Goal: Information Seeking & Learning: Learn about a topic

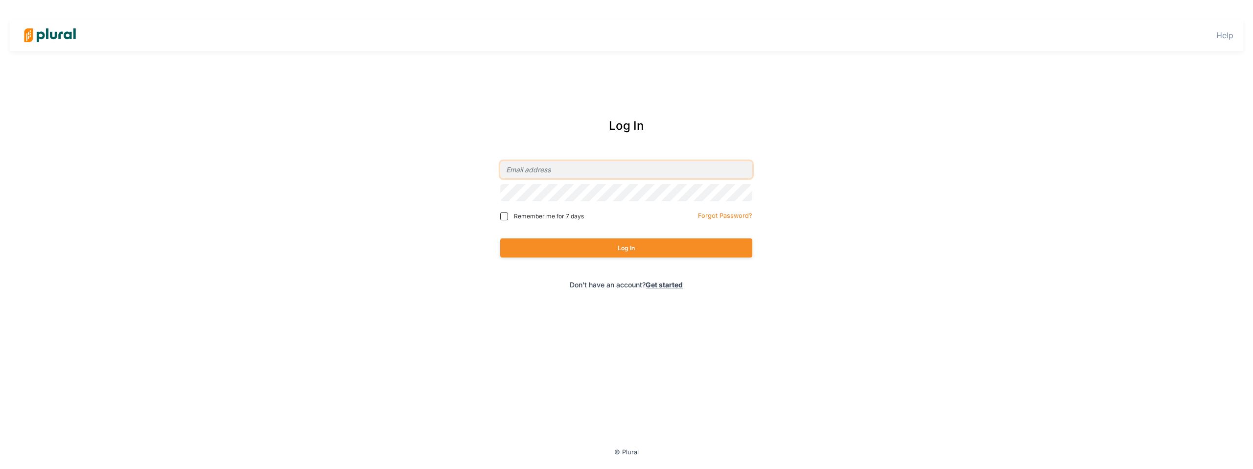
click at [517, 173] on input "email" at bounding box center [626, 169] width 252 height 17
click at [585, 174] on input "email" at bounding box center [626, 169] width 252 height 17
click at [597, 173] on input "email" at bounding box center [626, 169] width 252 height 17
click at [604, 172] on input "email" at bounding box center [626, 169] width 252 height 17
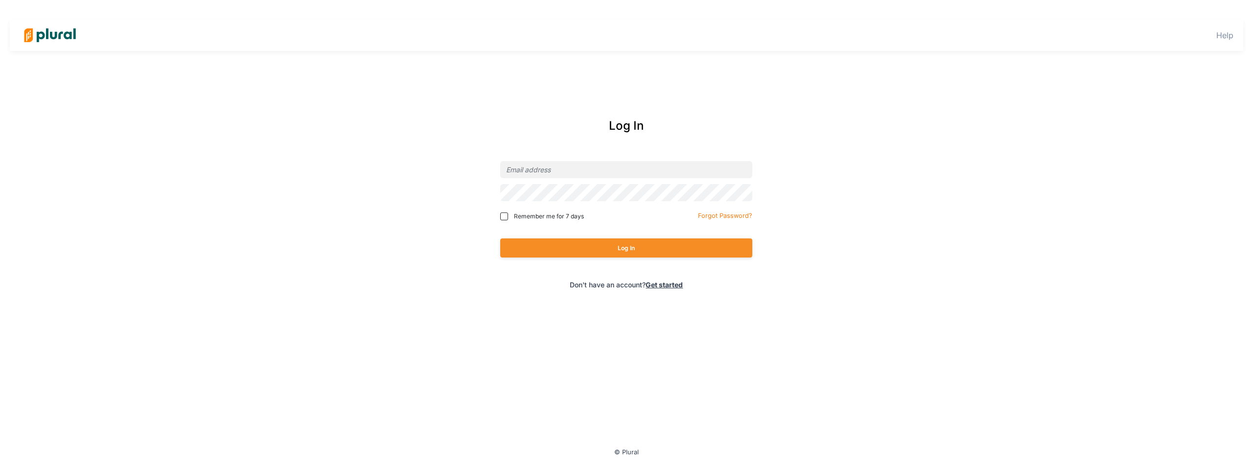
click at [519, 91] on div "Help Log In Remember me for 7 days Forgot Password? Log In Don't have an accoun…" at bounding box center [626, 234] width 1253 height 469
click at [540, 178] on div at bounding box center [626, 169] width 252 height 23
click at [556, 175] on input "email" at bounding box center [626, 169] width 252 height 17
type input "o"
click at [440, 48] on div at bounding box center [618, 35] width 1197 height 34
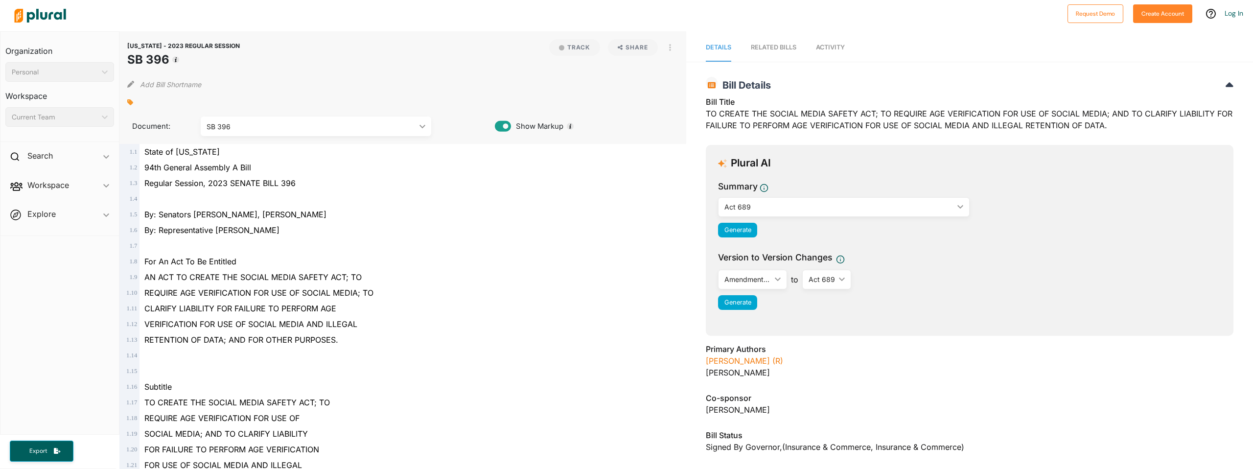
click at [505, 125] on icon at bounding box center [503, 126] width 16 height 15
click at [505, 124] on icon at bounding box center [503, 126] width 16 height 11
click at [398, 127] on div "SB 396" at bounding box center [311, 126] width 209 height 10
click at [304, 174] on div "Amendment S1 (3/27/2023)" at bounding box center [316, 172] width 214 height 8
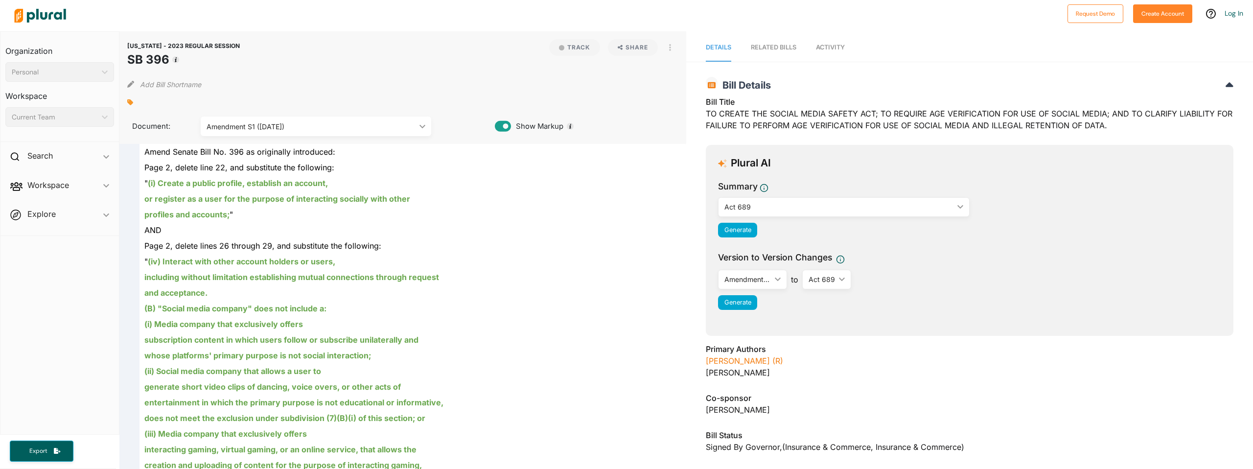
click at [284, 129] on div "Amendment S1 (3/27/2023)" at bounding box center [311, 126] width 209 height 10
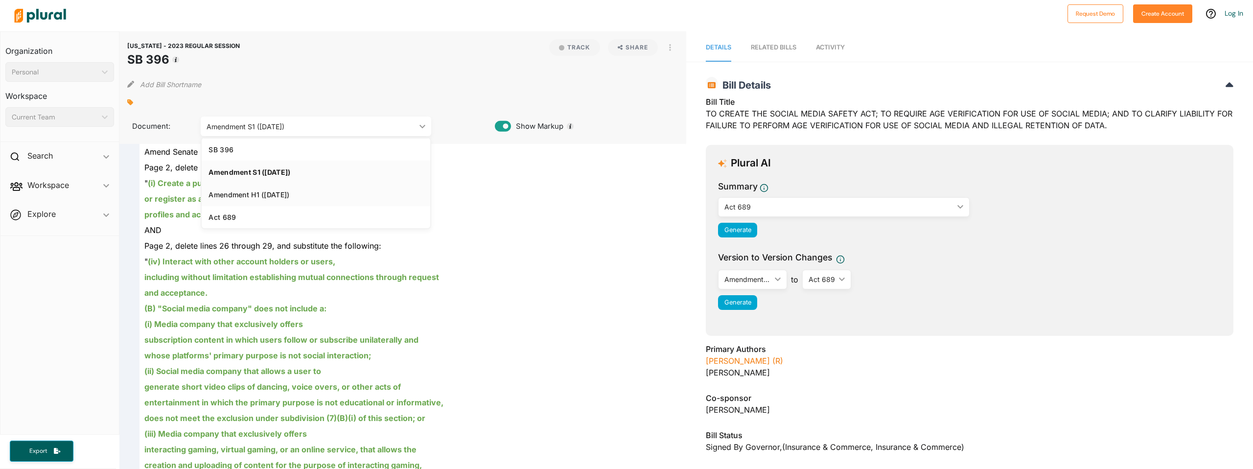
click at [221, 198] on div "Amendment H1 (4/3/2023)" at bounding box center [316, 194] width 214 height 8
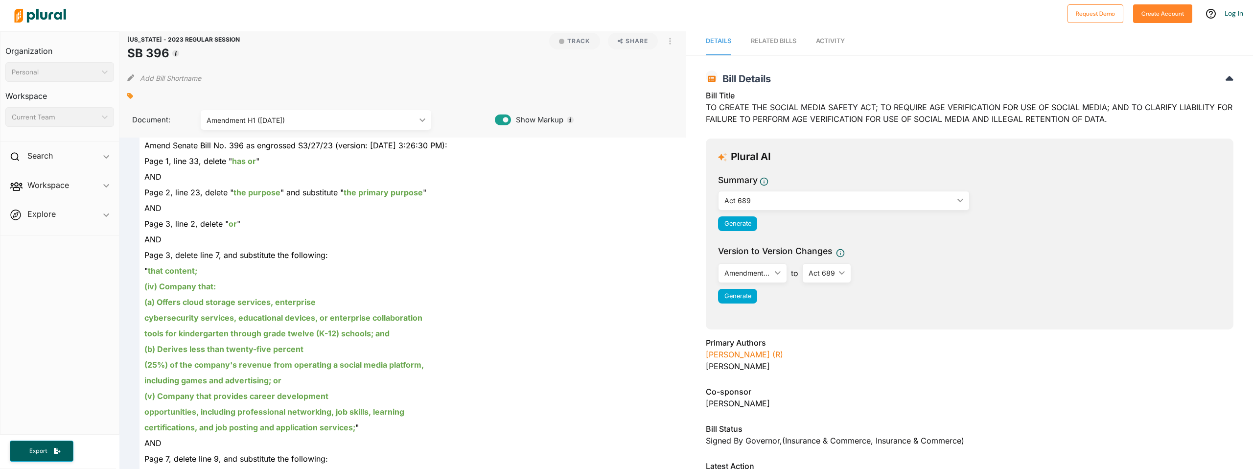
scroll to position [10, 0]
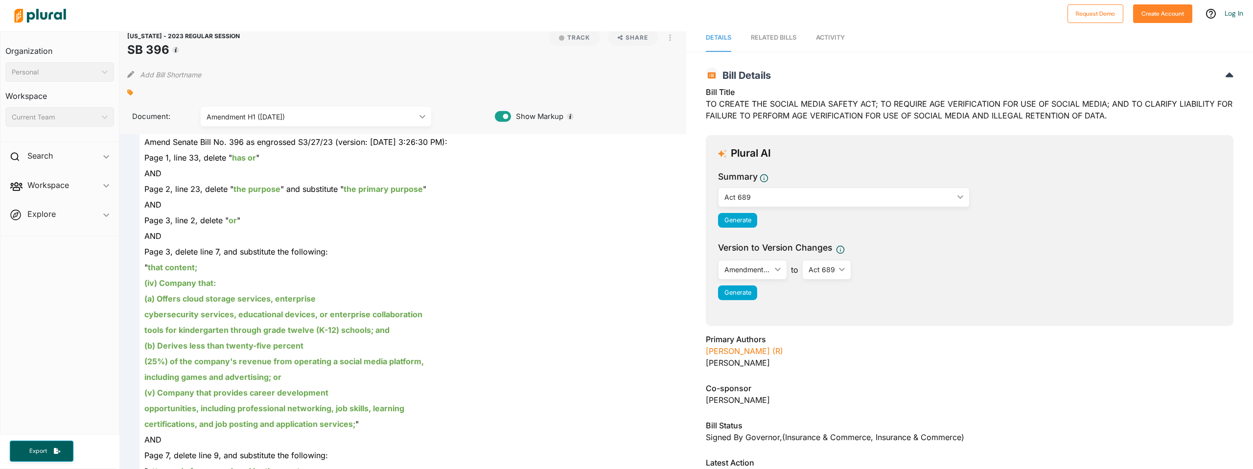
click at [298, 125] on div "Amendment H1 (4/3/2023) ic_keyboard_arrow_down" at bounding box center [316, 117] width 230 height 20
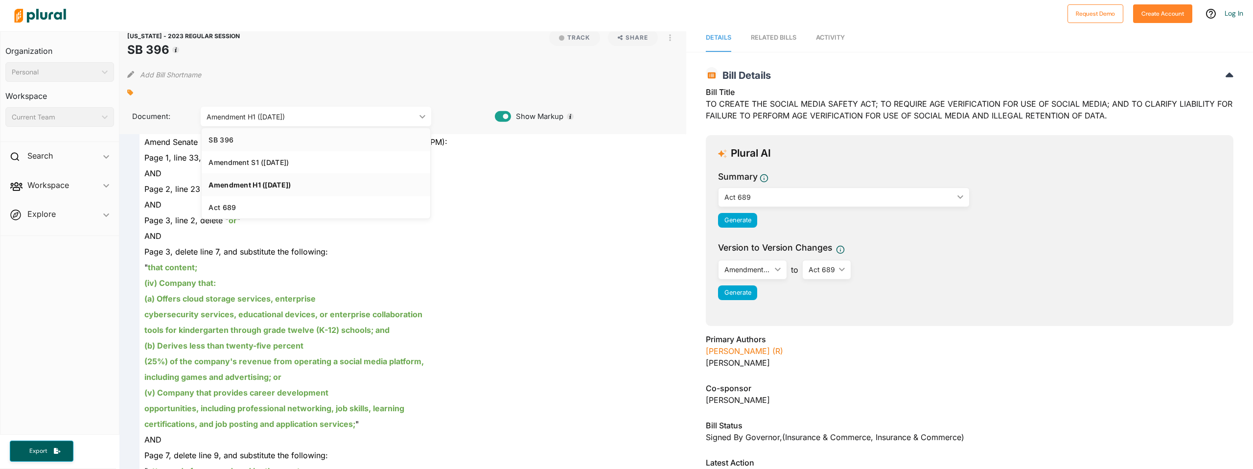
click at [235, 147] on link "SB 396" at bounding box center [316, 139] width 228 height 23
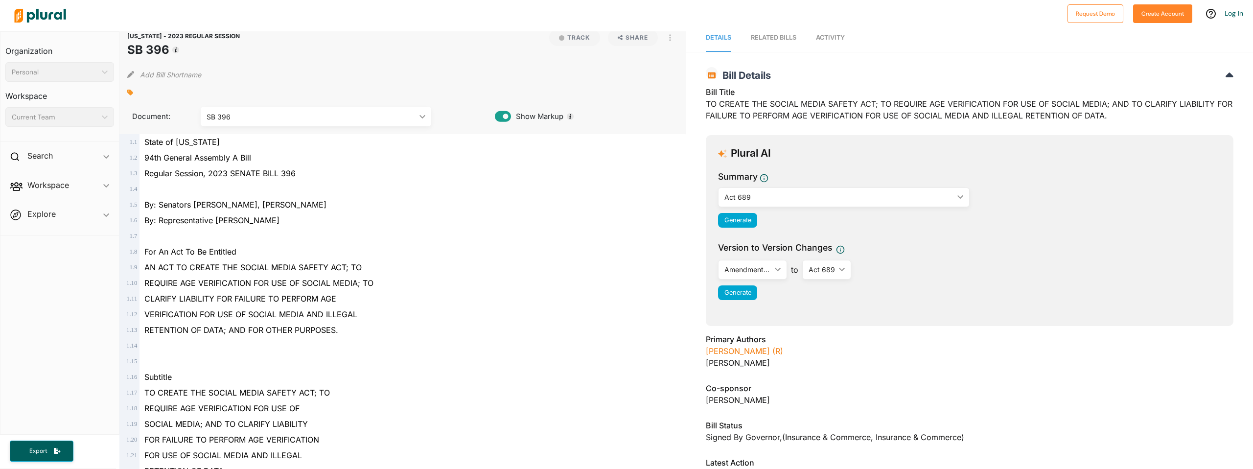
click at [143, 176] on div "Regular Session, 2023 SENATE BILL 396" at bounding box center [408, 173] width 536 height 16
click at [146, 174] on span "Regular Session, 2023 SENATE BILL 396" at bounding box center [219, 173] width 151 height 10
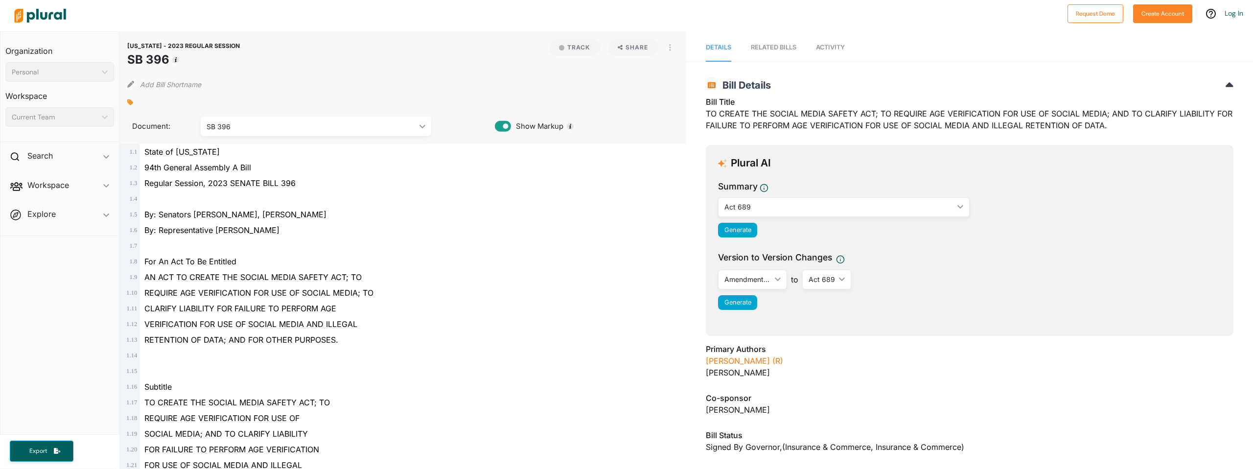
drag, startPoint x: 128, startPoint y: 60, endPoint x: 165, endPoint y: 57, distance: 37.4
click at [165, 57] on h1 "SB 396" at bounding box center [183, 60] width 113 height 18
copy h1 "SB 396"
click at [237, 44] on div "ARKANSAS - 2023 REGULAR SESSION SB 396 Track Share View PDF View Source Print" at bounding box center [402, 53] width 551 height 29
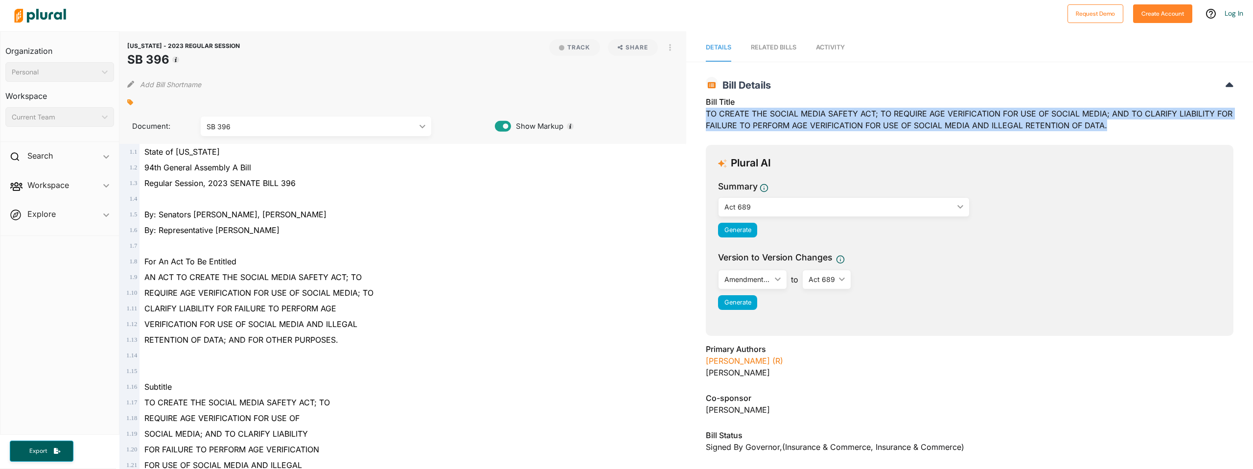
drag, startPoint x: 704, startPoint y: 112, endPoint x: 1137, endPoint y: 127, distance: 433.6
click at [1137, 127] on div "Bill Title TO CREATE THE SOCIAL MEDIA SAFETY ACT; TO REQUIRE AGE VERIFICATION F…" at bounding box center [970, 116] width 528 height 41
copy div "TO CREATE THE SOCIAL MEDIA SAFETY ACT; TO REQUIRE AGE VERIFICATION FOR USE OF S…"
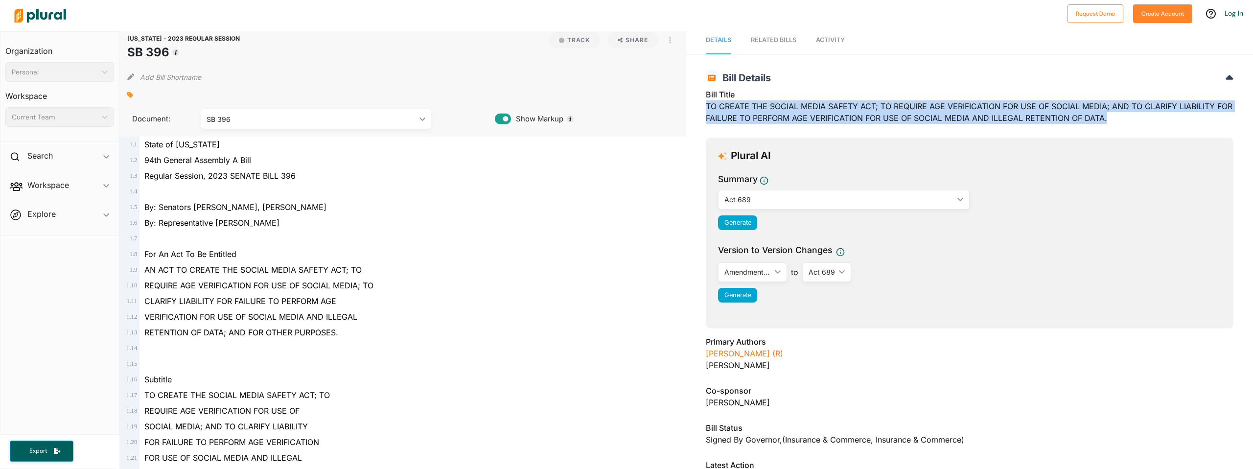
scroll to position [7, 0]
click at [911, 193] on div "Act 689 ic_keyboard_arrow_down" at bounding box center [844, 200] width 252 height 20
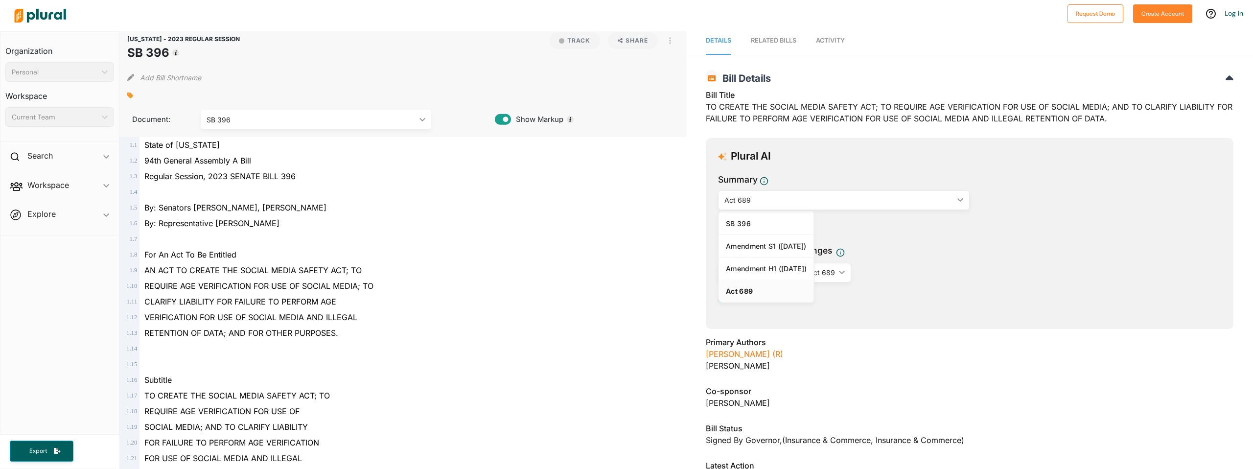
click at [1025, 296] on div "Generate" at bounding box center [969, 295] width 503 height 15
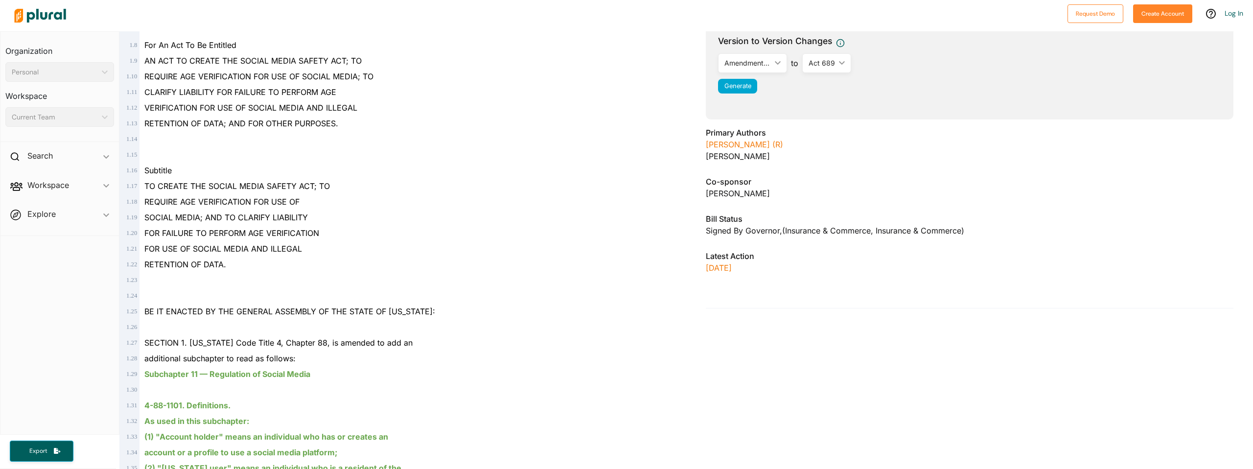
scroll to position [0, 0]
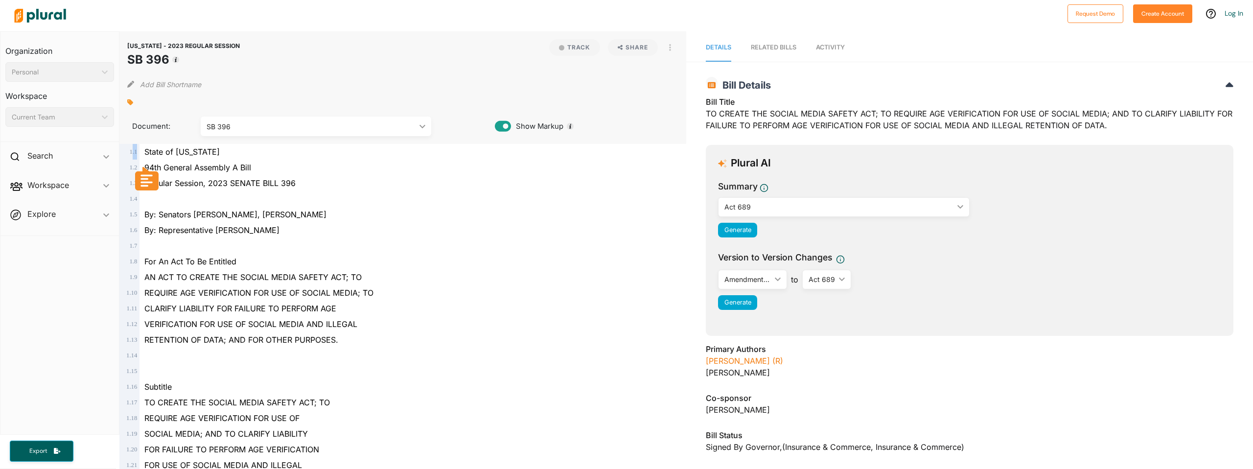
drag, startPoint x: 131, startPoint y: 153, endPoint x: 144, endPoint y: 153, distance: 13.2
click at [141, 152] on div "1 . 1 State of Arkansas" at bounding box center [395, 152] width 559 height 16
click at [151, 155] on span "State of Arkansas" at bounding box center [181, 152] width 75 height 10
click at [279, 128] on div "SB 396" at bounding box center [311, 126] width 209 height 10
click at [224, 223] on link "Act 689" at bounding box center [316, 217] width 228 height 23
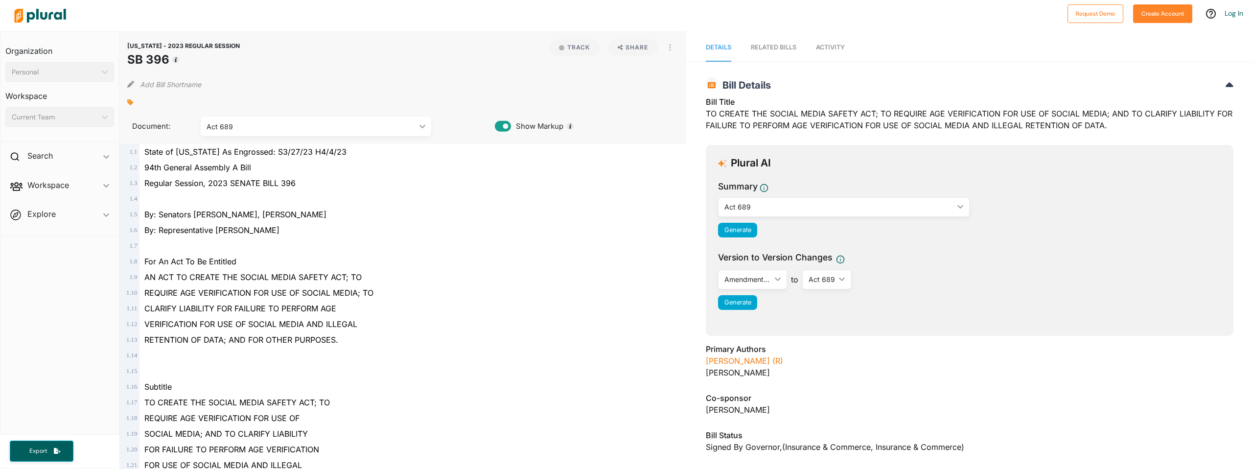
click at [304, 136] on div "ARKANSAS - 2023 REGULAR SESSION SB 396 Track Share View PDF View Source Print A…" at bounding box center [402, 87] width 567 height 113
click at [298, 123] on div "Act 689" at bounding box center [311, 126] width 209 height 10
click at [268, 193] on div "Amendment H1 (4/3/2023)" at bounding box center [316, 194] width 214 height 8
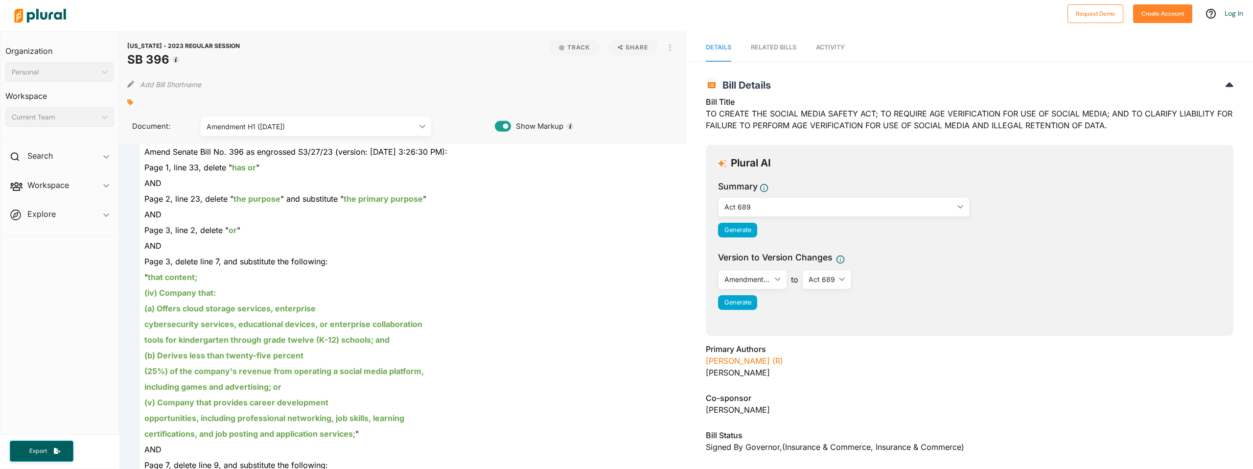
drag, startPoint x: 307, startPoint y: 127, endPoint x: 299, endPoint y: 146, distance: 20.6
click at [307, 127] on div "Amendment H1 (4/3/2023)" at bounding box center [311, 126] width 209 height 10
click at [242, 215] on div "Act 689" at bounding box center [316, 217] width 214 height 8
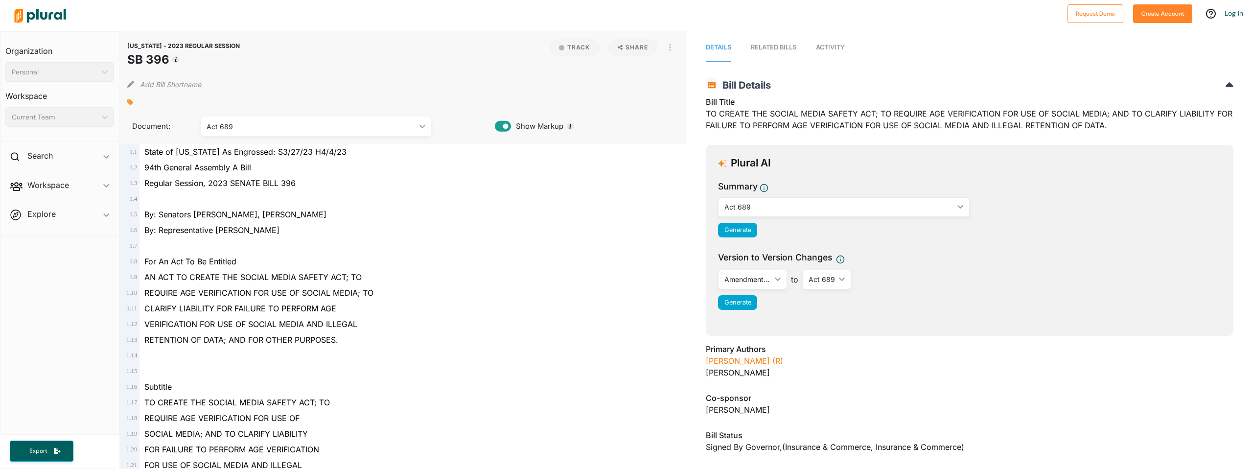
click at [776, 284] on div "Amendment H1 (4/3/2023) ic_keyboard_arrow_down" at bounding box center [752, 280] width 69 height 20
click at [776, 285] on div "Amendment H1 (4/3/2023) ic_keyboard_arrow_down" at bounding box center [752, 280] width 69 height 20
click at [896, 285] on div "Amendment H1 (4/3/2023) ic_keyboard_arrow_down SB 396 Amendment S1 (3/27/2023) …" at bounding box center [969, 280] width 503 height 20
click at [837, 283] on div "Act 689 ic_keyboard_arrow_down" at bounding box center [827, 280] width 49 height 20
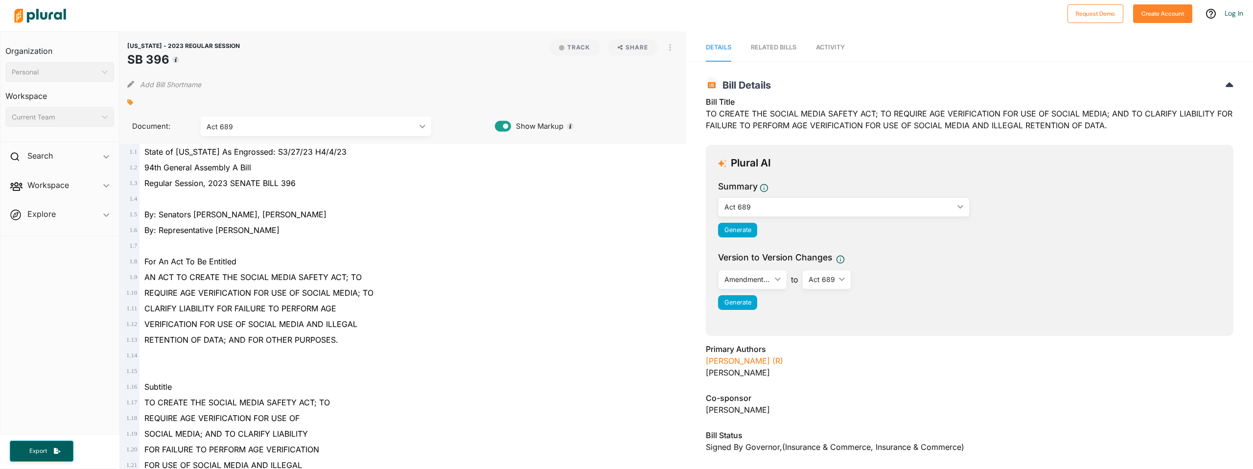
drag, startPoint x: 945, startPoint y: 266, endPoint x: 934, endPoint y: 270, distance: 11.8
click at [945, 267] on div "Version to Version Changes" at bounding box center [969, 259] width 503 height 17
click at [781, 283] on div "Amendment H1 (4/3/2023) ic_keyboard_arrow_down" at bounding box center [752, 280] width 69 height 20
click at [908, 289] on div "Version to Version Changes Amendment H1 (4/3/2023) ic_keyboard_arrow_down SB 39…" at bounding box center [969, 283] width 503 height 65
click at [737, 305] on span "Generate" at bounding box center [738, 302] width 27 height 7
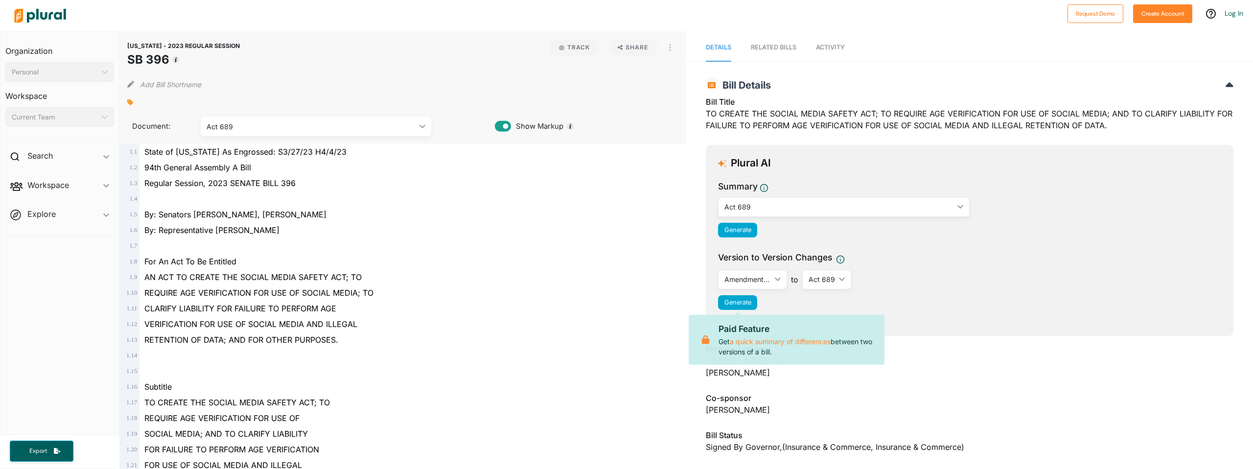
click at [913, 307] on div "Generate" at bounding box center [969, 302] width 503 height 15
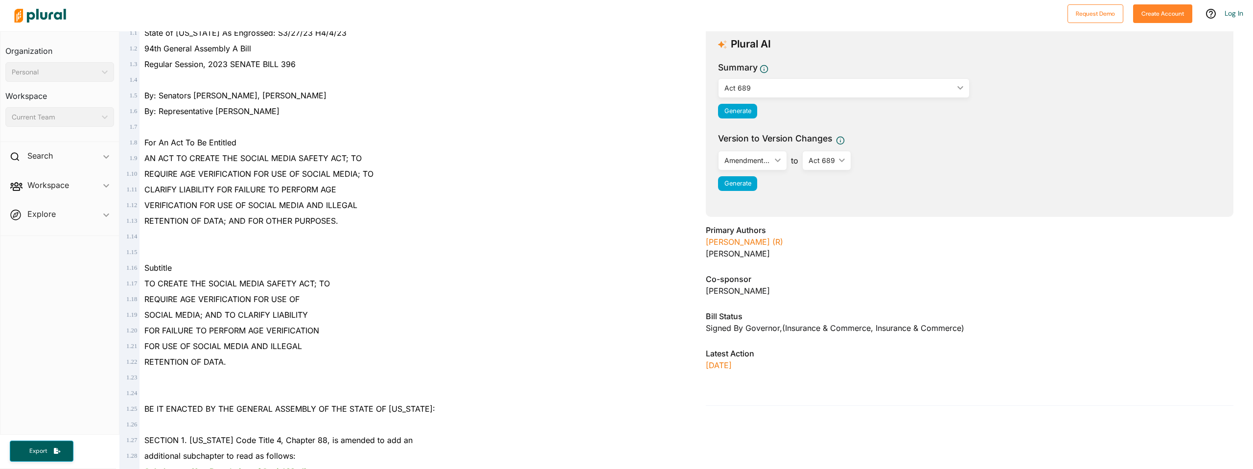
scroll to position [1, 0]
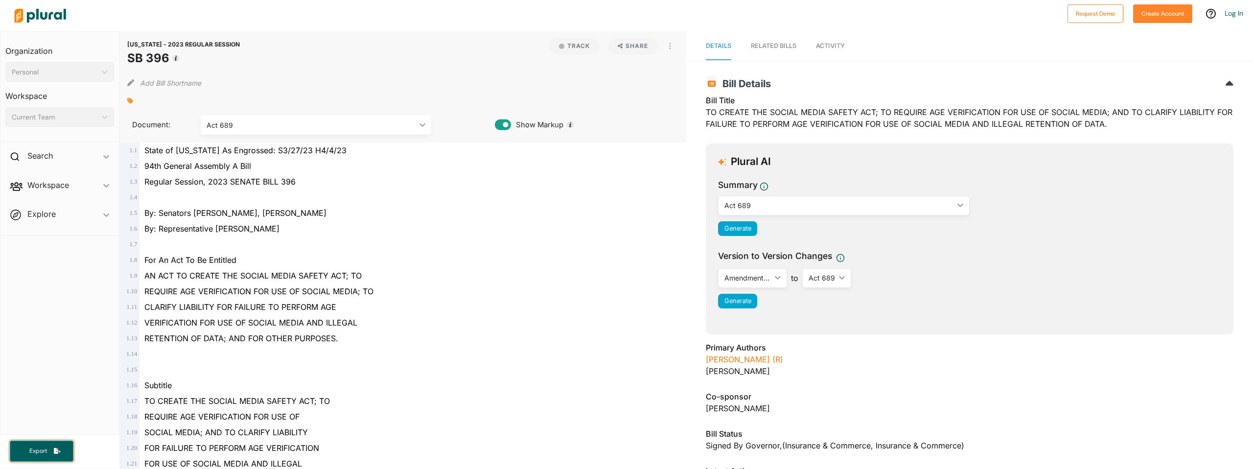
click at [33, 455] on button "Export" at bounding box center [42, 451] width 64 height 21
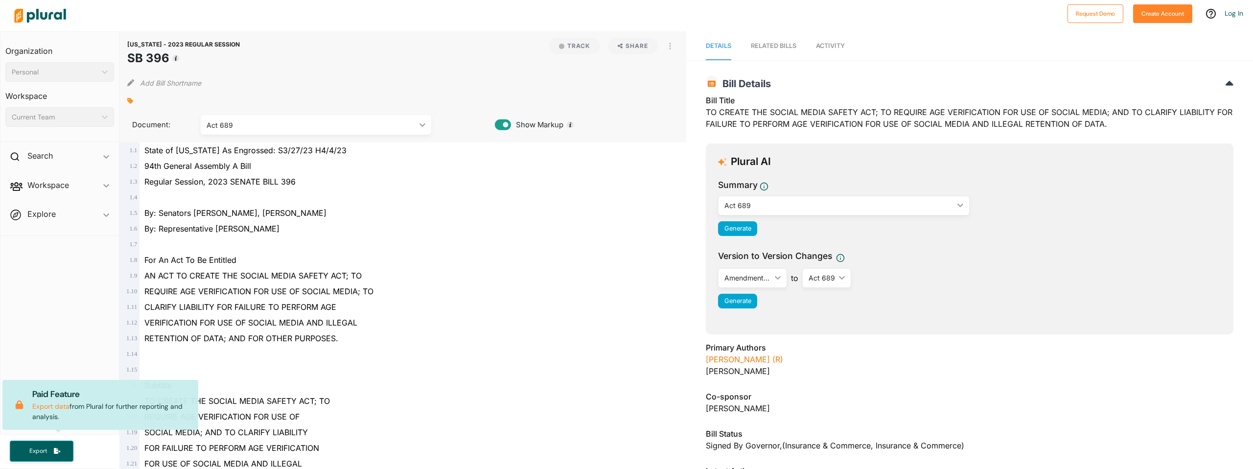
click at [365, 407] on div "TO CREATE THE SOCIAL MEDIA SAFETY ACT; TO" at bounding box center [408, 401] width 536 height 16
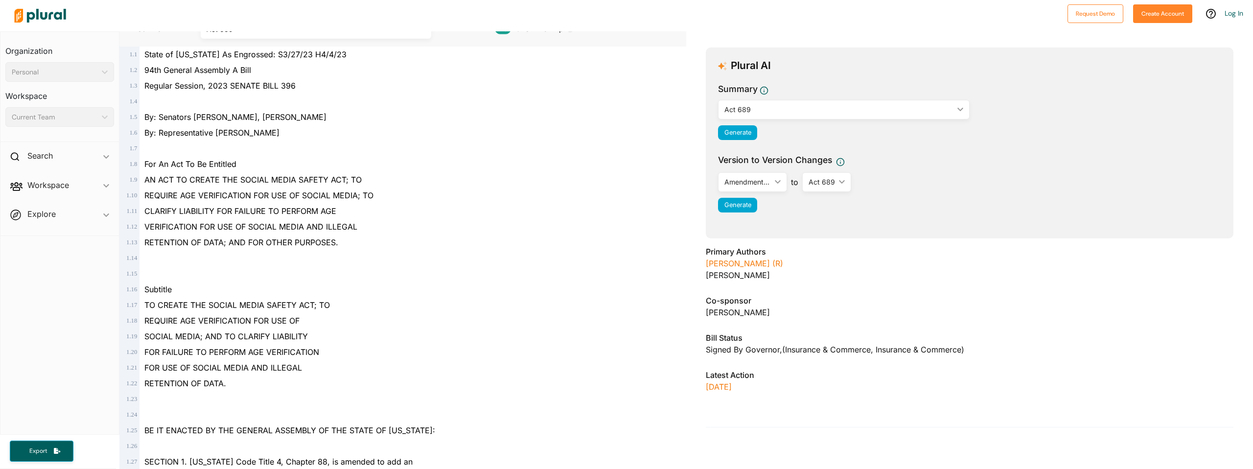
scroll to position [0, 0]
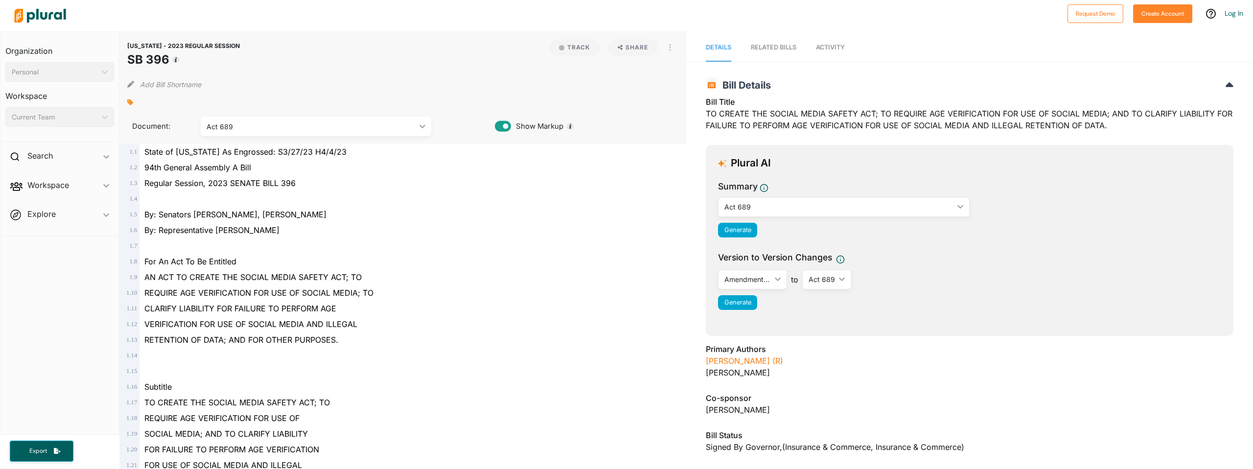
click at [305, 131] on div "Act 689" at bounding box center [311, 126] width 209 height 10
click at [273, 153] on div "SB 396" at bounding box center [316, 149] width 214 height 8
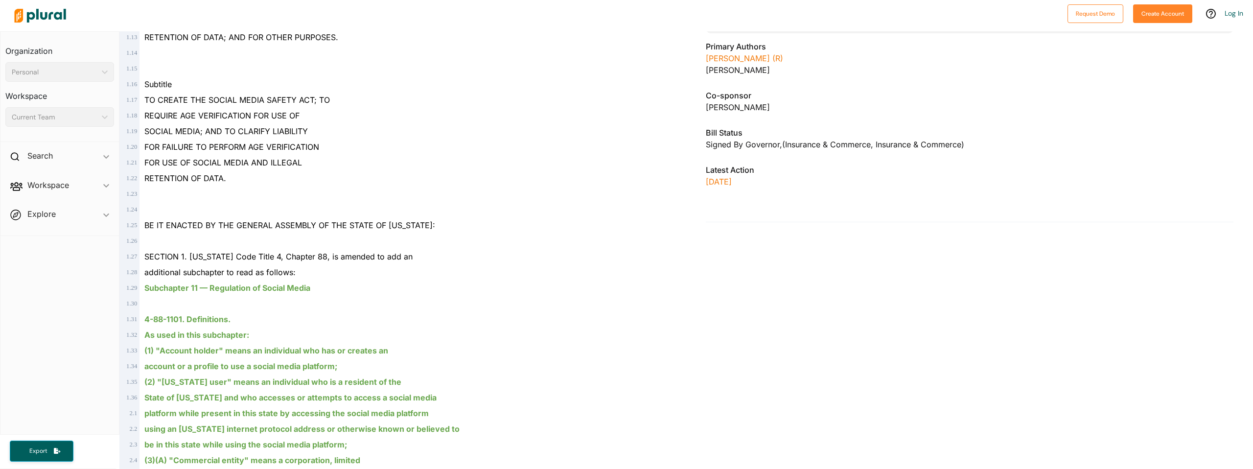
scroll to position [67, 0]
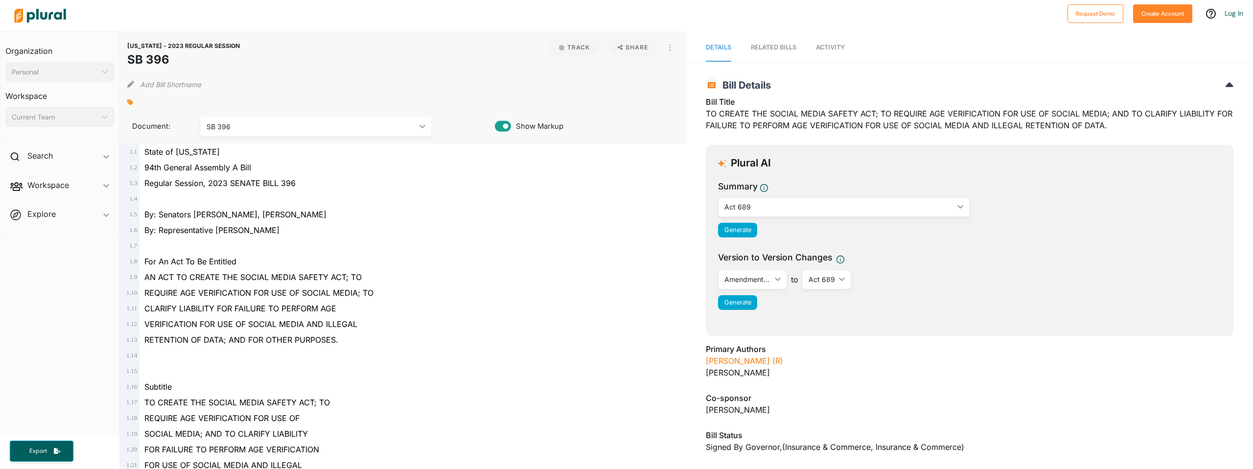
click at [325, 130] on div "SB 396" at bounding box center [311, 126] width 209 height 10
click at [284, 149] on div "SB 396" at bounding box center [316, 149] width 214 height 8
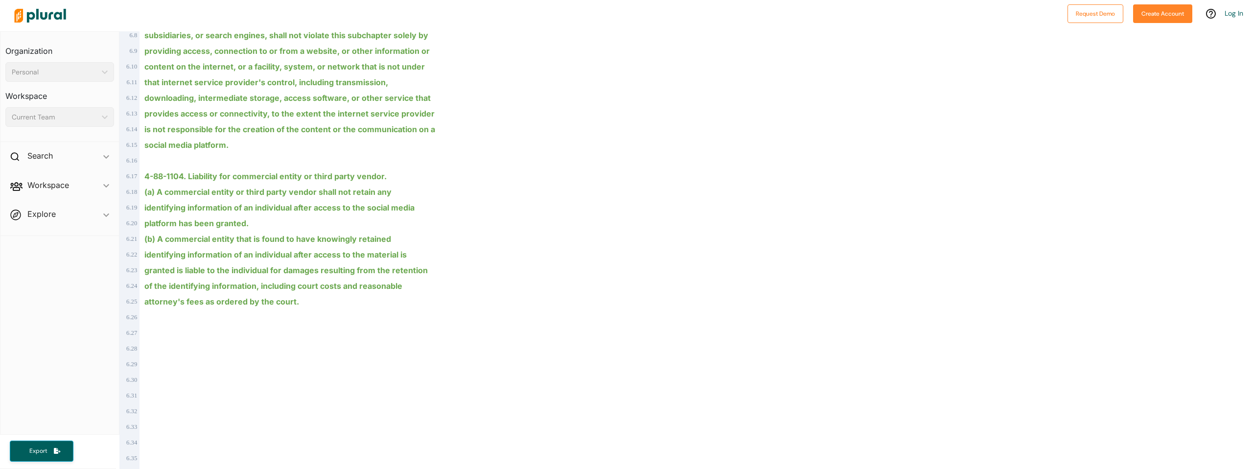
scroll to position [3087, 0]
